Goal: Task Accomplishment & Management: Manage account settings

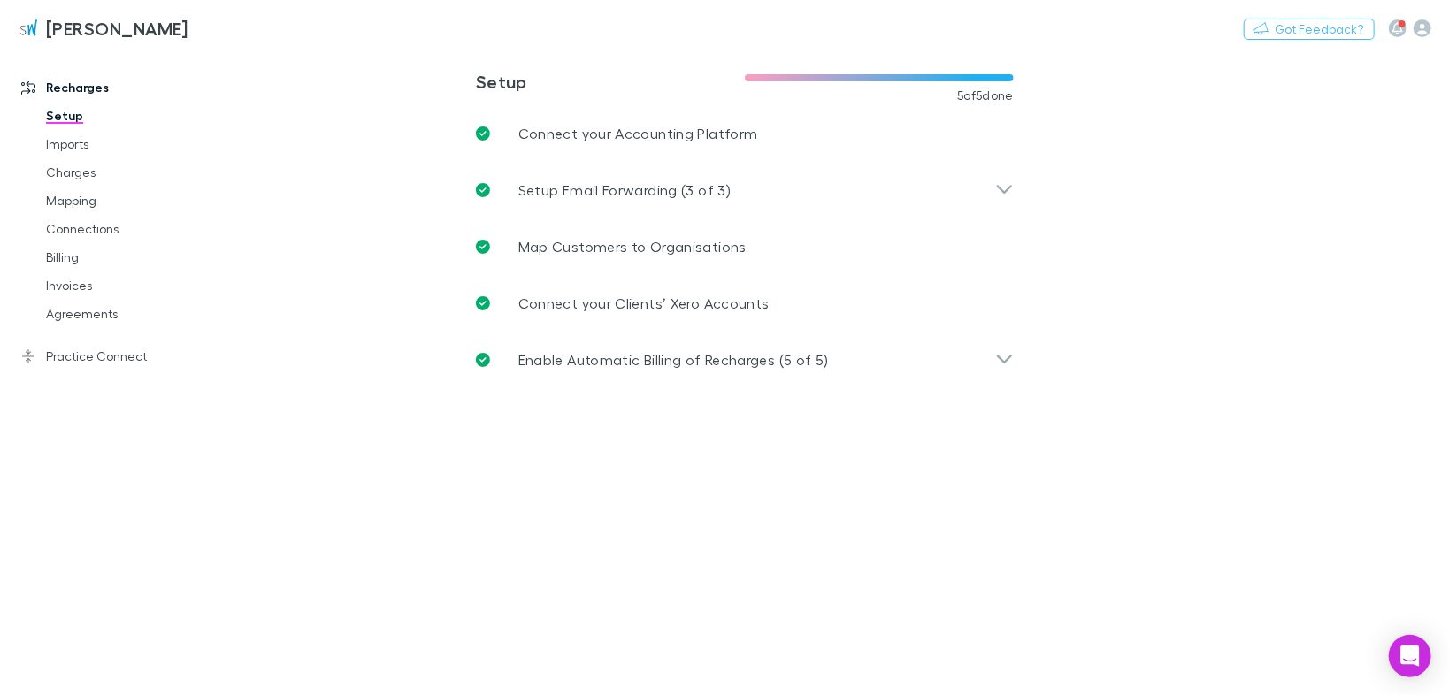
click at [102, 312] on link "Agreements" at bounding box center [129, 314] width 203 height 28
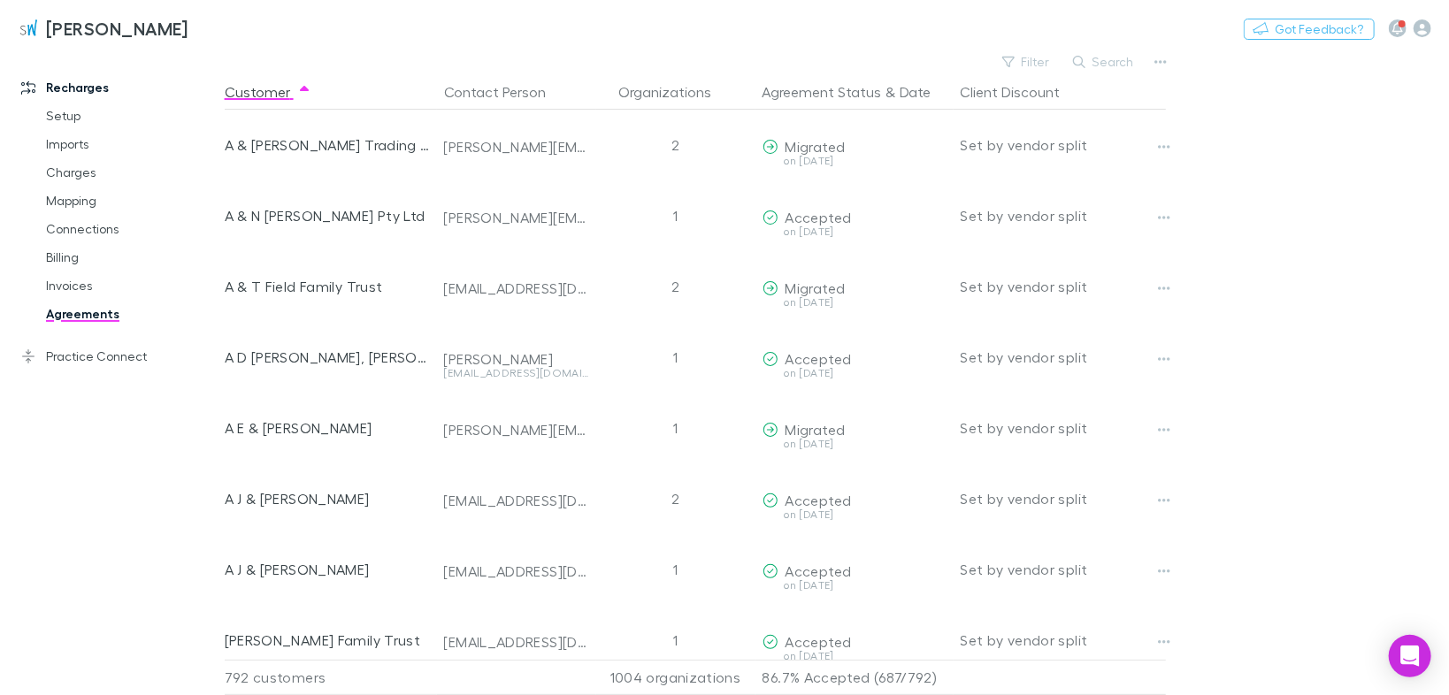
click at [1020, 59] on button "Filter" at bounding box center [1027, 61] width 67 height 21
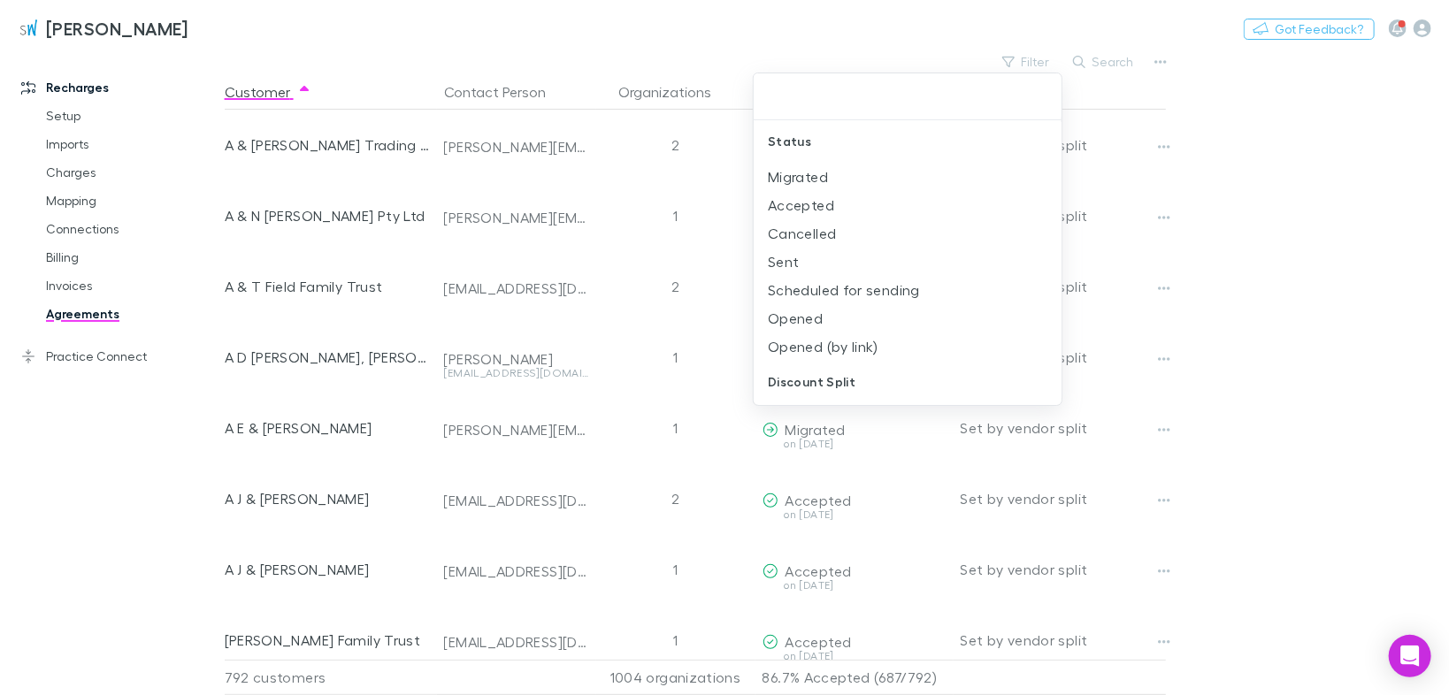
click at [789, 287] on li "Scheduled for sending" at bounding box center [908, 290] width 309 height 28
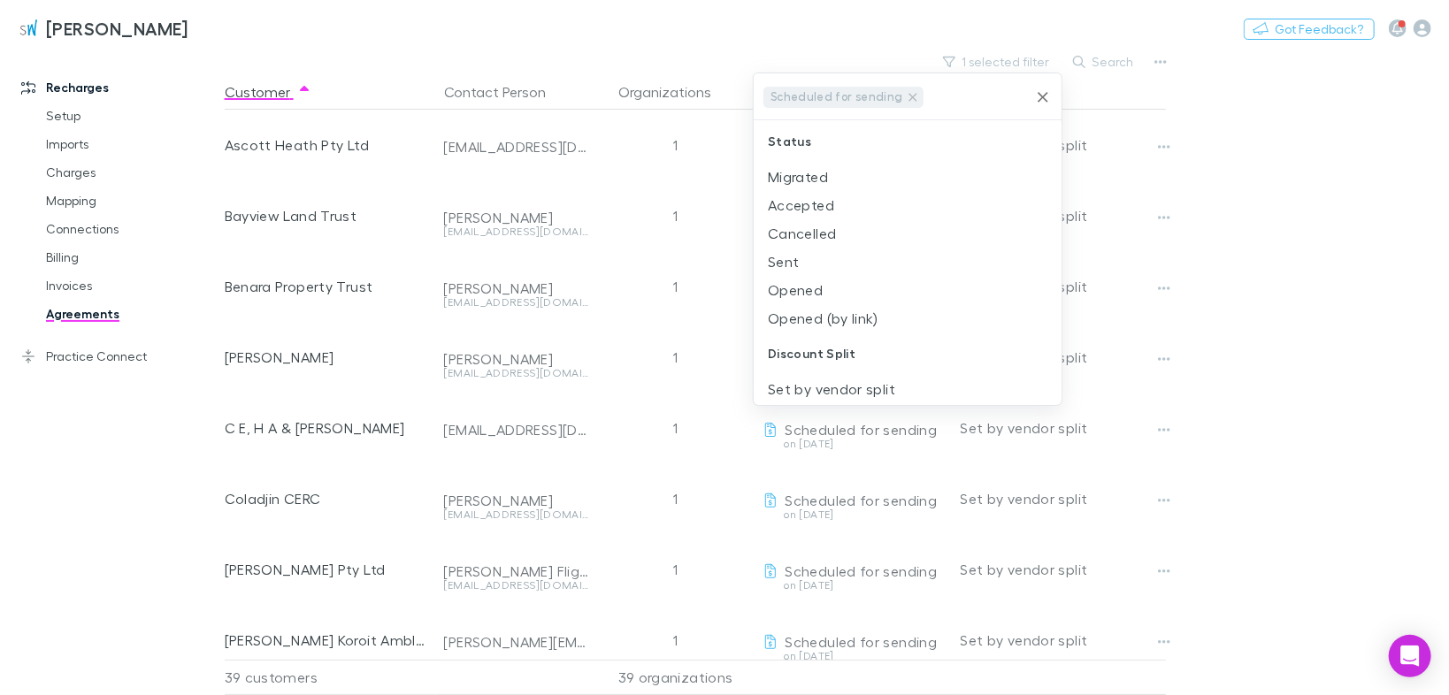
click at [786, 256] on li "Sent" at bounding box center [908, 262] width 309 height 28
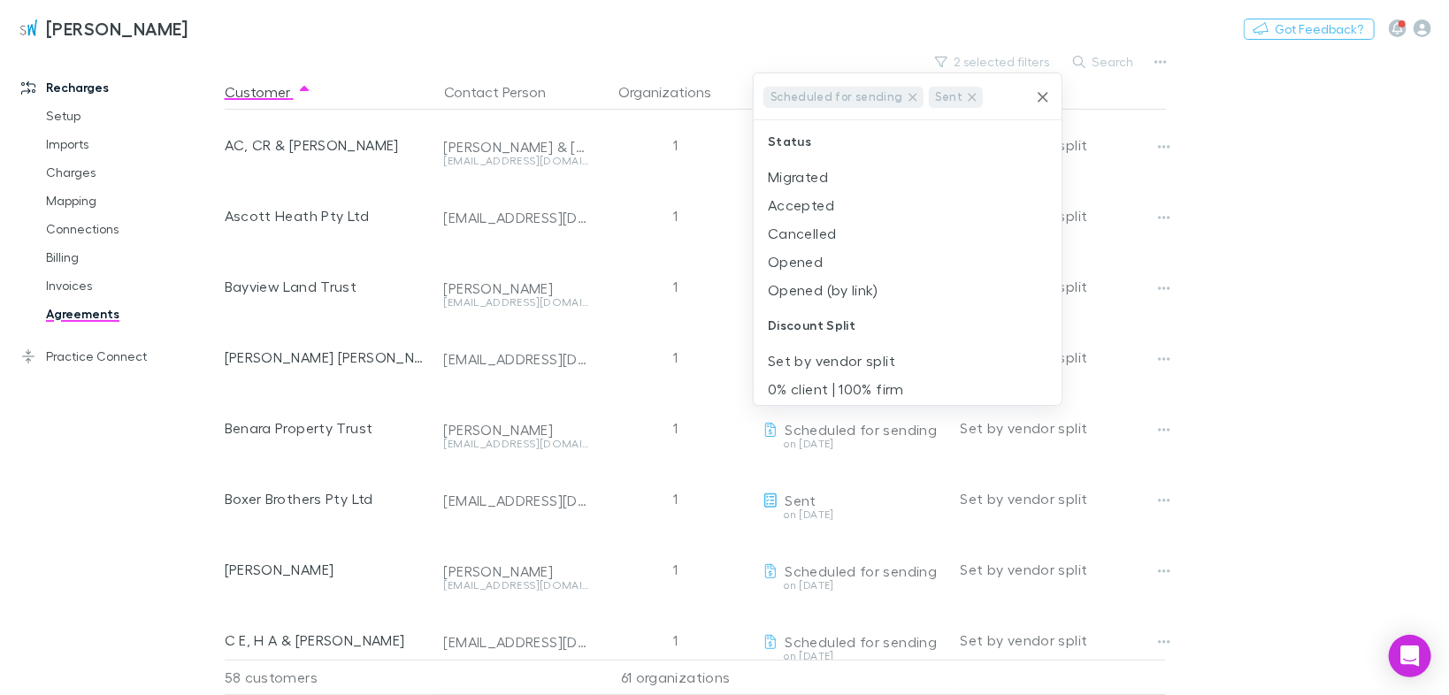
click at [810, 259] on li "Opened" at bounding box center [908, 262] width 309 height 28
click at [807, 287] on li "Opened (by link)" at bounding box center [908, 288] width 309 height 28
click at [907, 92] on icon at bounding box center [913, 94] width 14 height 14
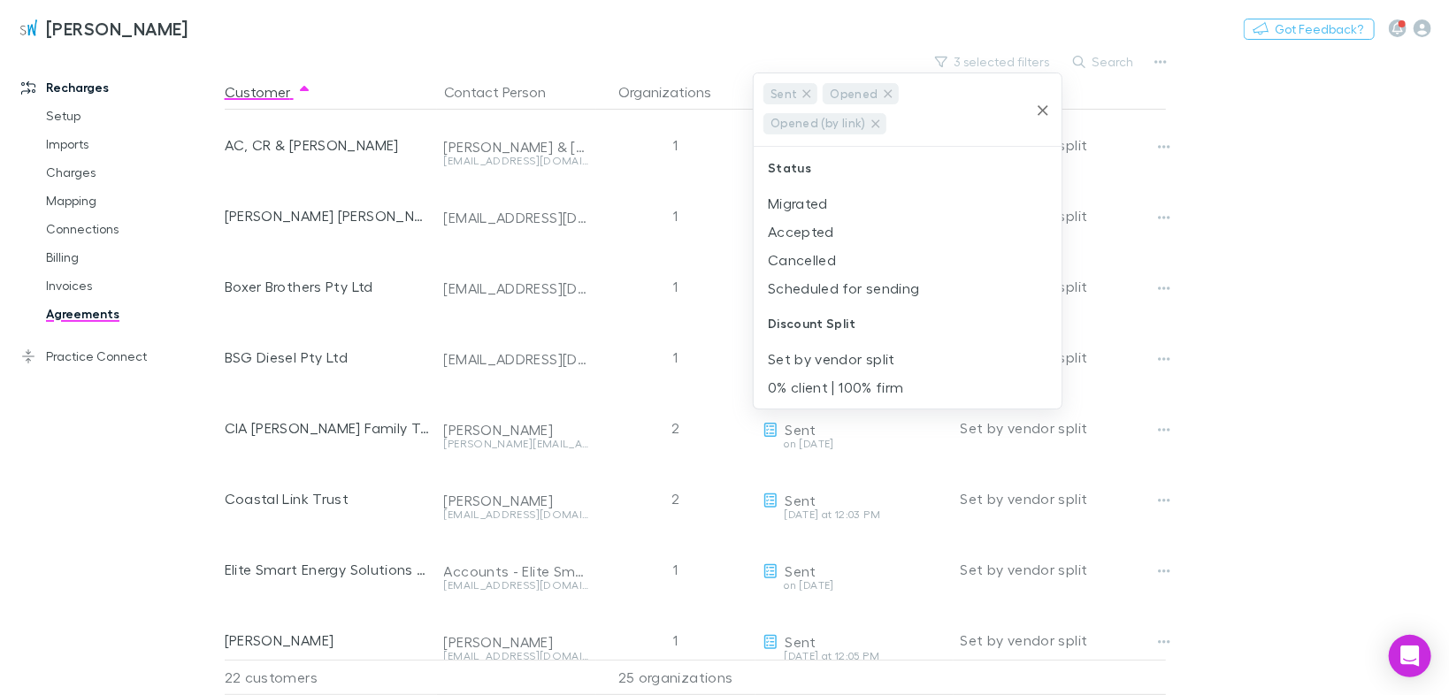
click at [1189, 468] on div at bounding box center [724, 347] width 1449 height 695
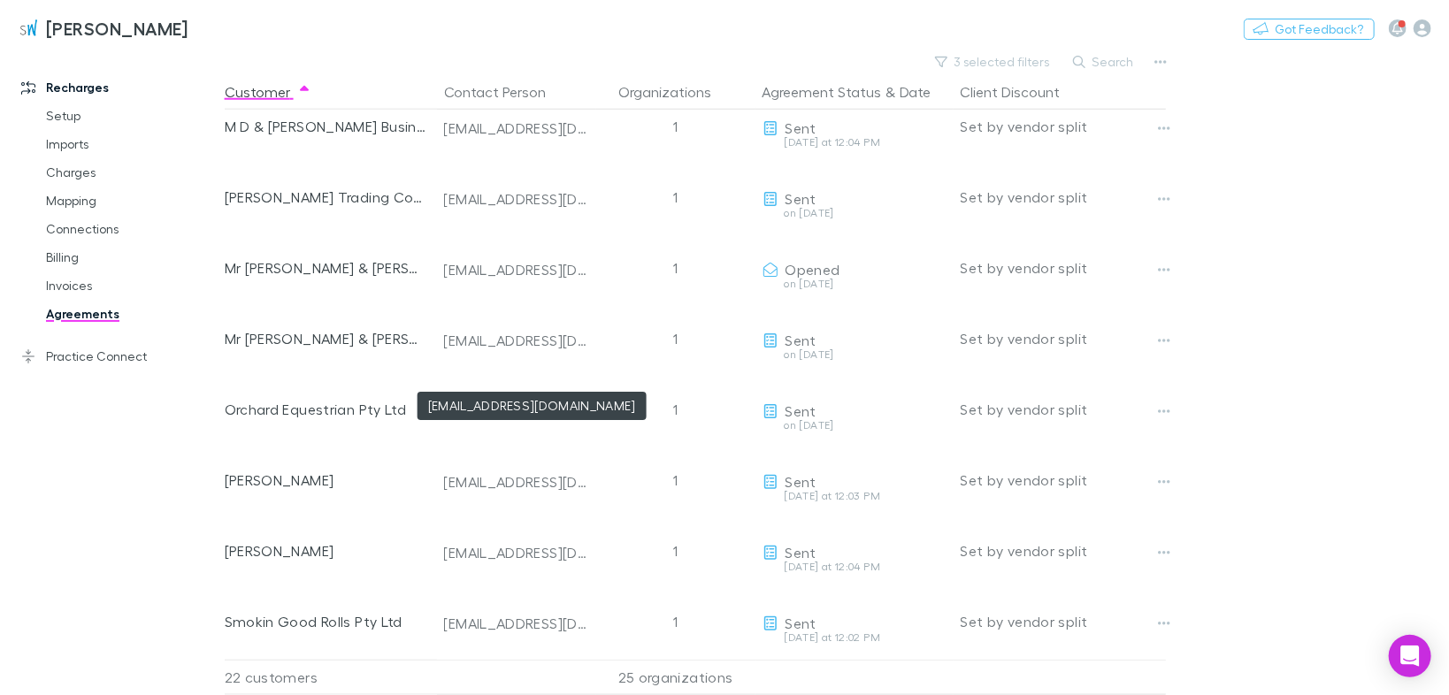
scroll to position [1017, 0]
